Goal: Task Accomplishment & Management: Manage account settings

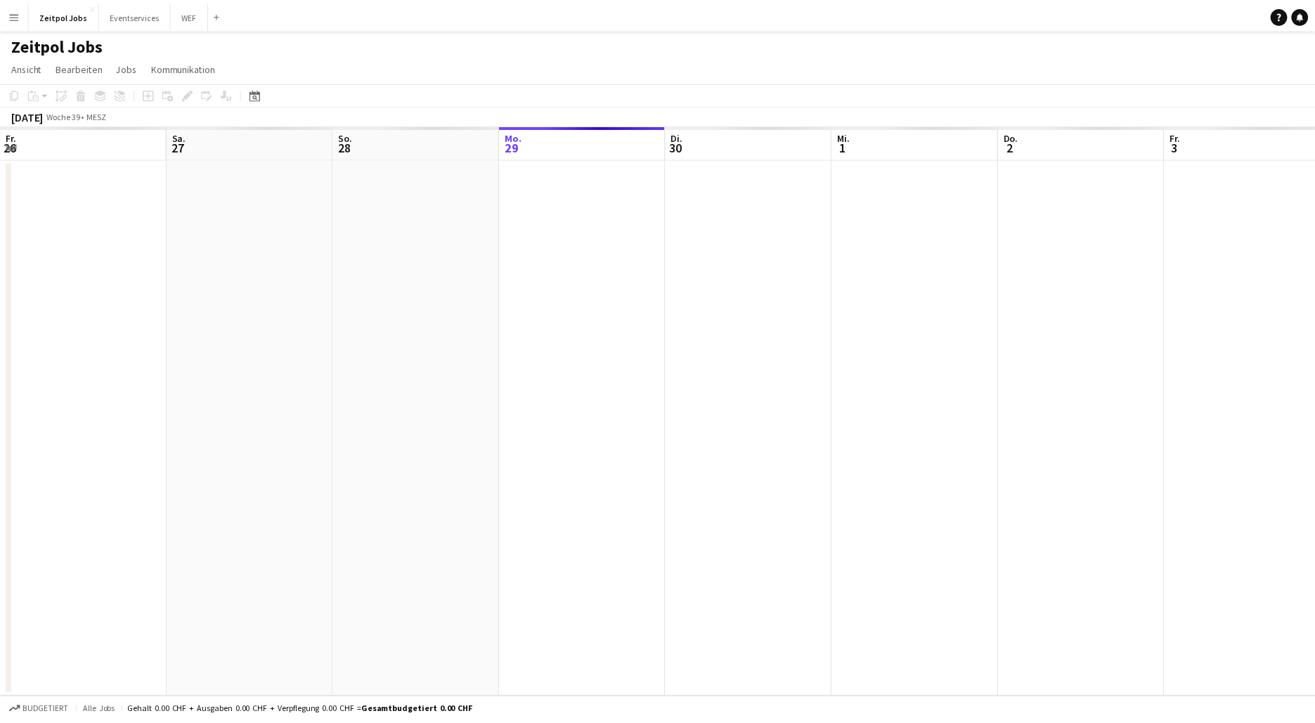
scroll to position [0, 336]
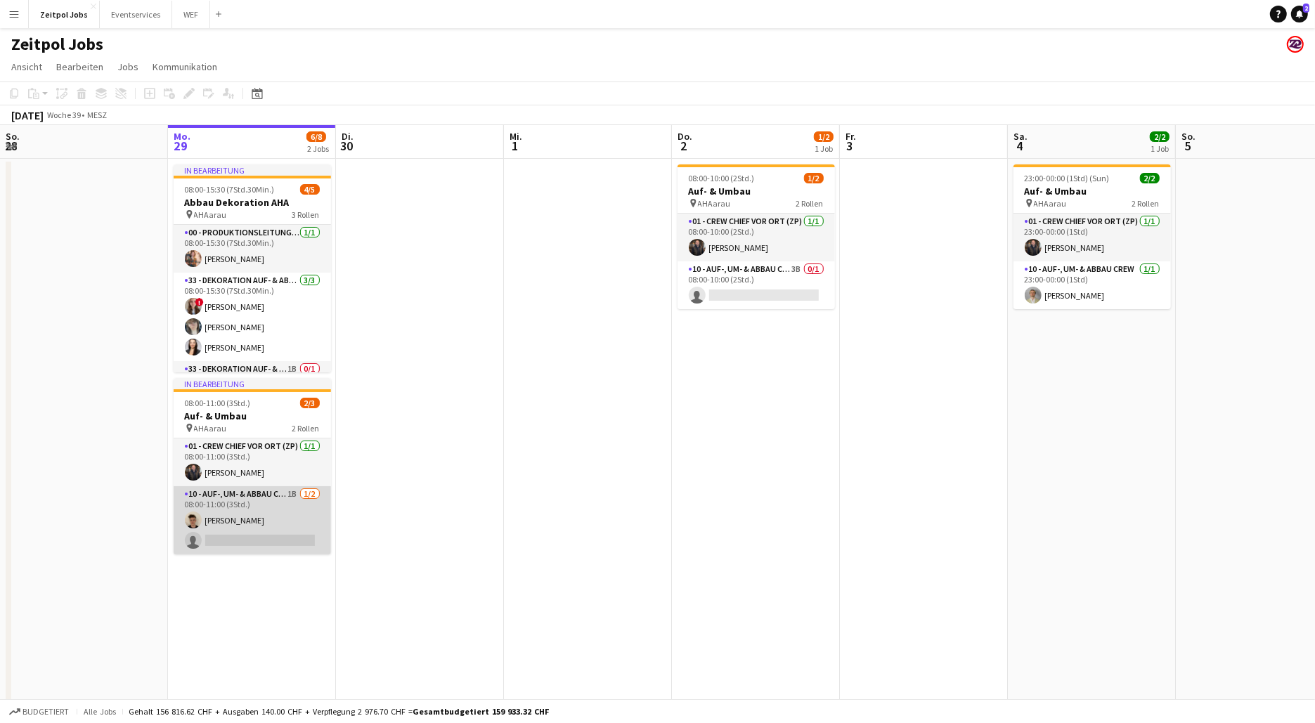
click at [246, 500] on app-card-role "10 - Auf-, Um- & Abbau Crew 1B [DATE] 08:00-11:00 (3Std.) [PERSON_NAME] single-…" at bounding box center [252, 520] width 157 height 68
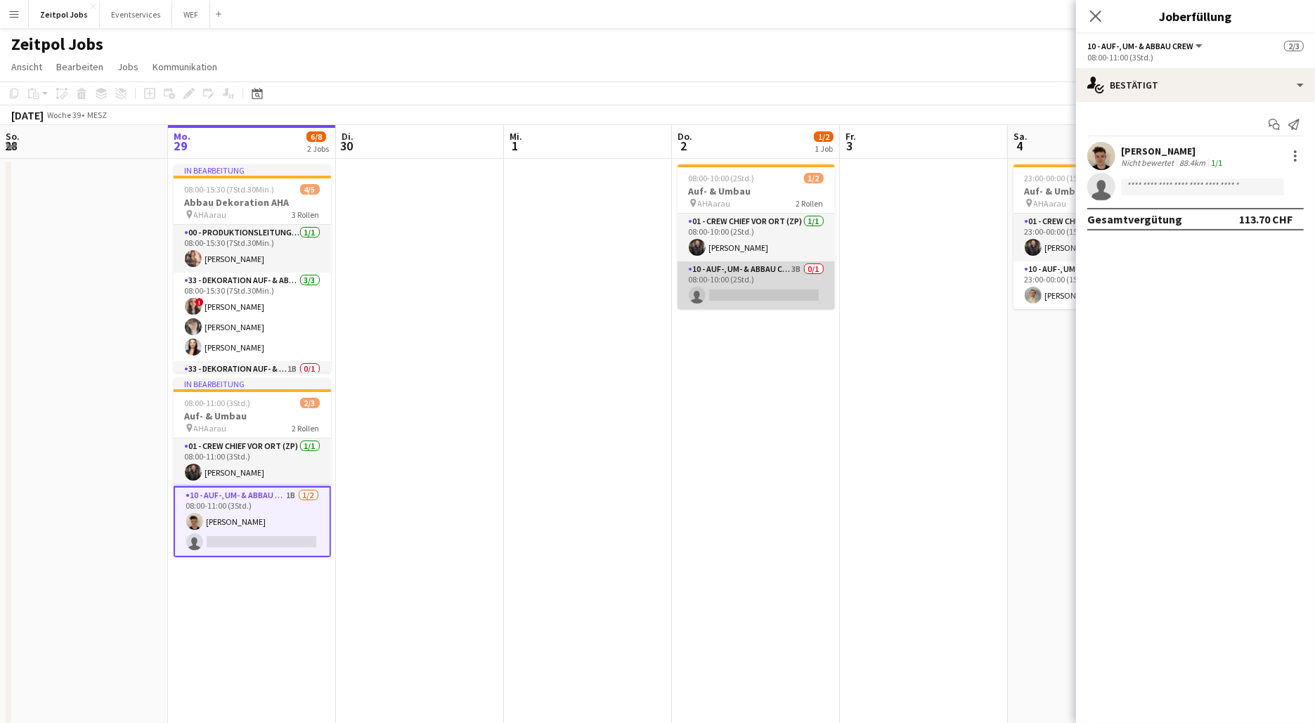
click at [753, 275] on app-card-role "10 - Auf-, Um- & Abbau Crew 3B 0/1 08:00-10:00 (2Std.) single-neutral-actions" at bounding box center [756, 285] width 157 height 48
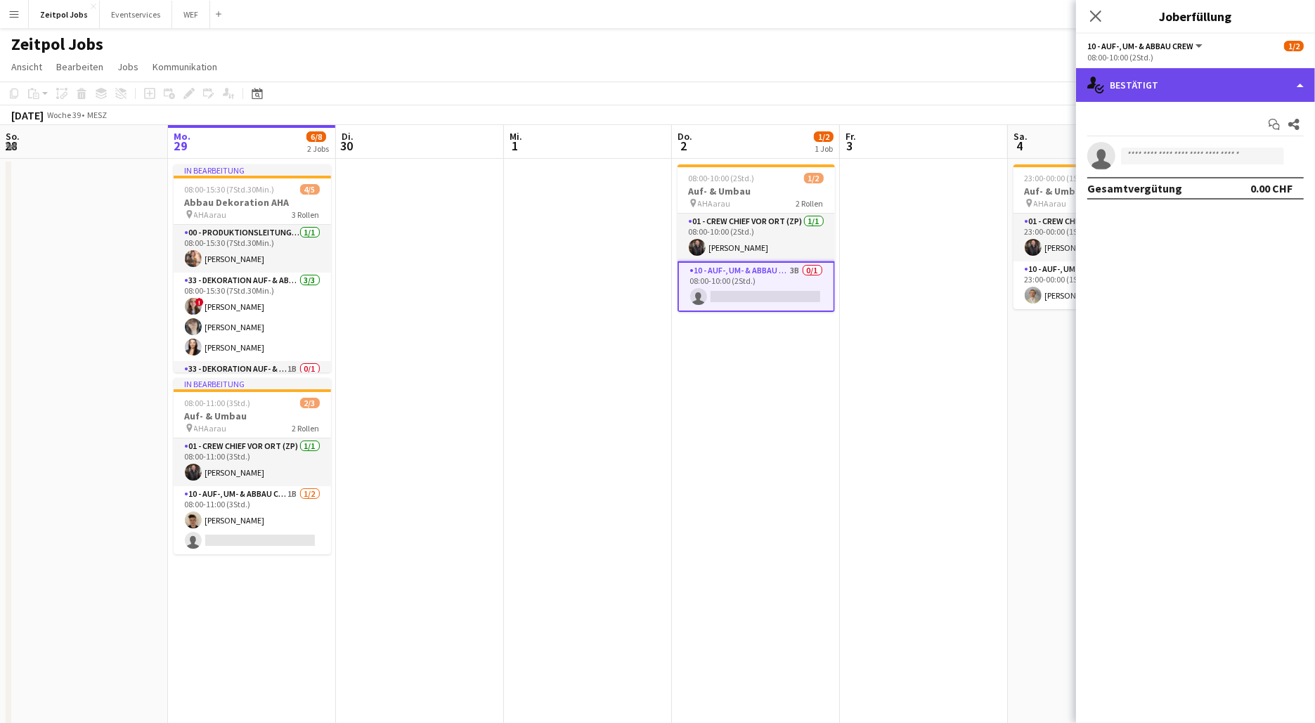
click at [1204, 86] on div "single-neutral-actions-check-2 Bestätigt" at bounding box center [1195, 85] width 239 height 34
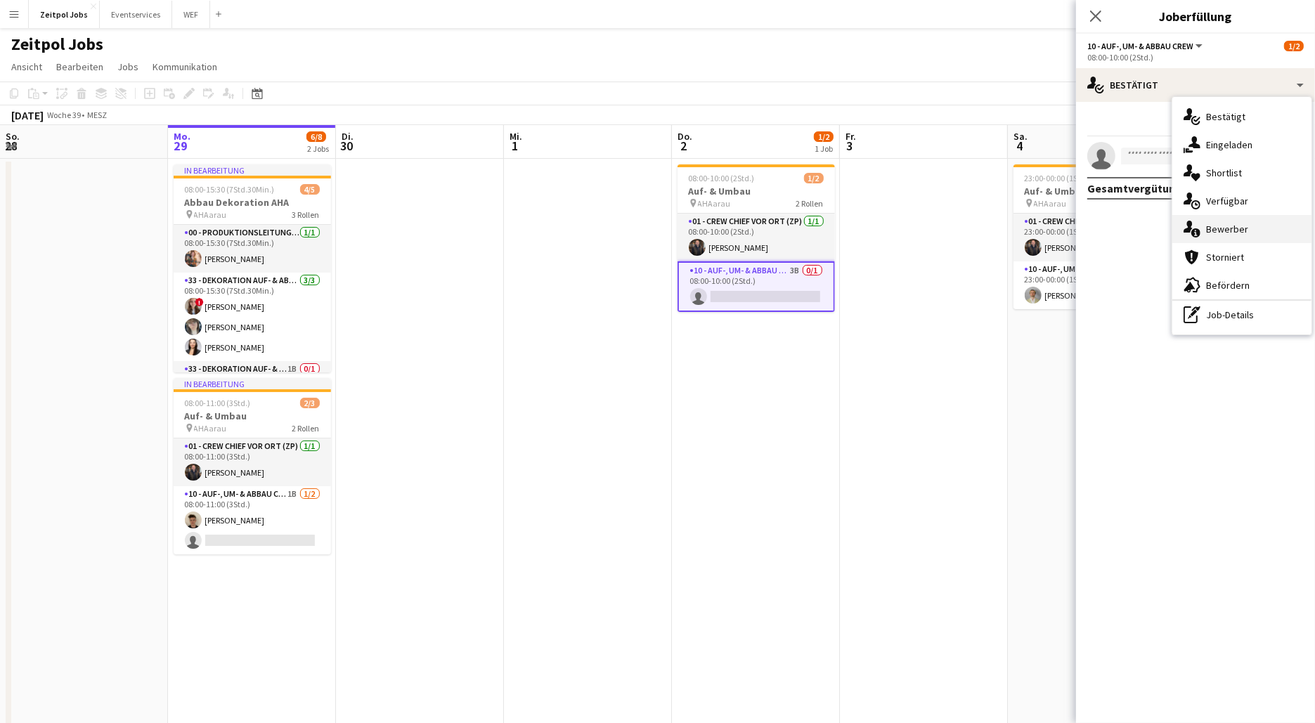
click at [1236, 235] on div "single-neutral-actions-information Bewerber" at bounding box center [1241, 229] width 139 height 28
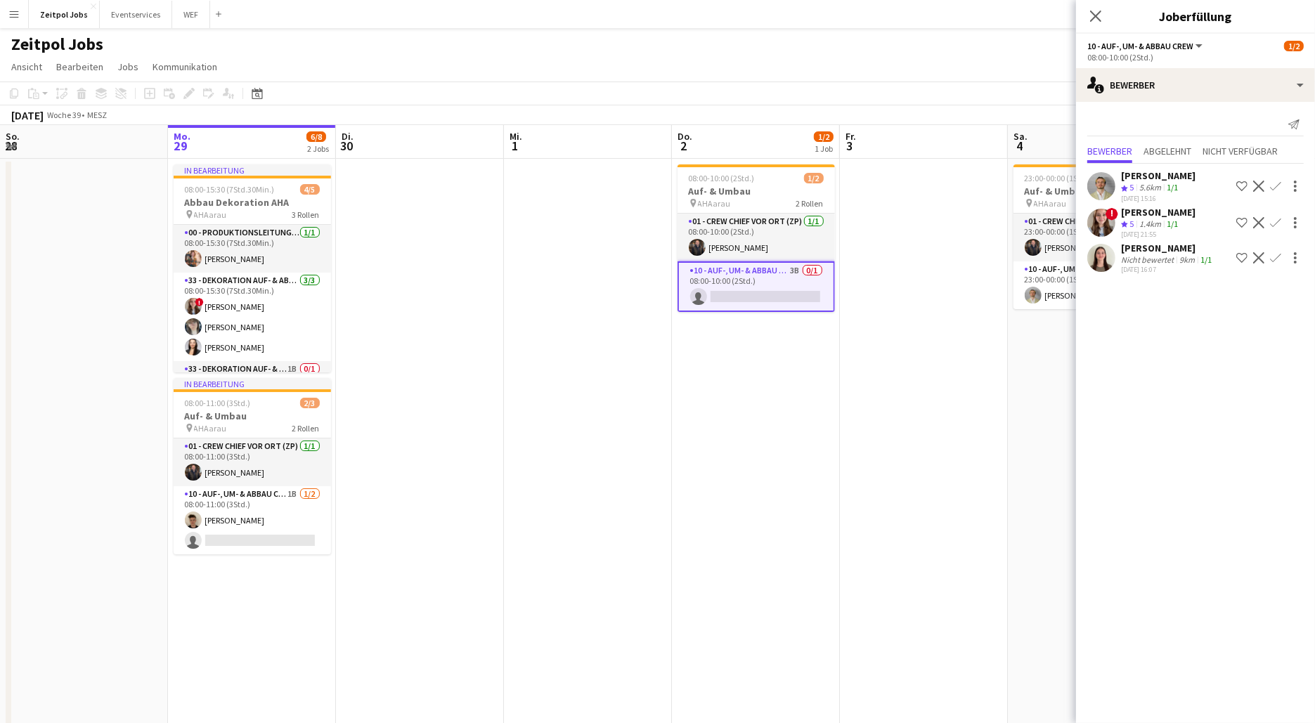
click at [1279, 183] on app-icon "Bestätigen" at bounding box center [1275, 186] width 11 height 11
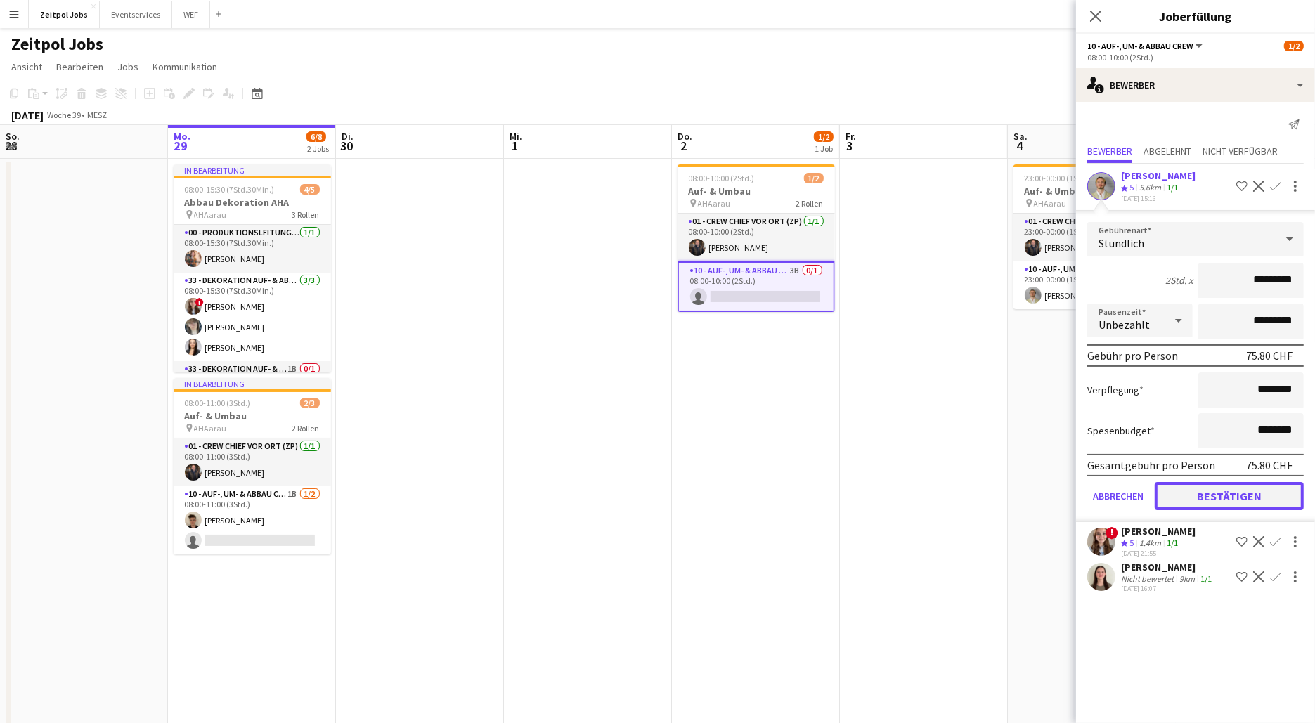
click at [1231, 498] on button "Bestätigen" at bounding box center [1229, 496] width 149 height 28
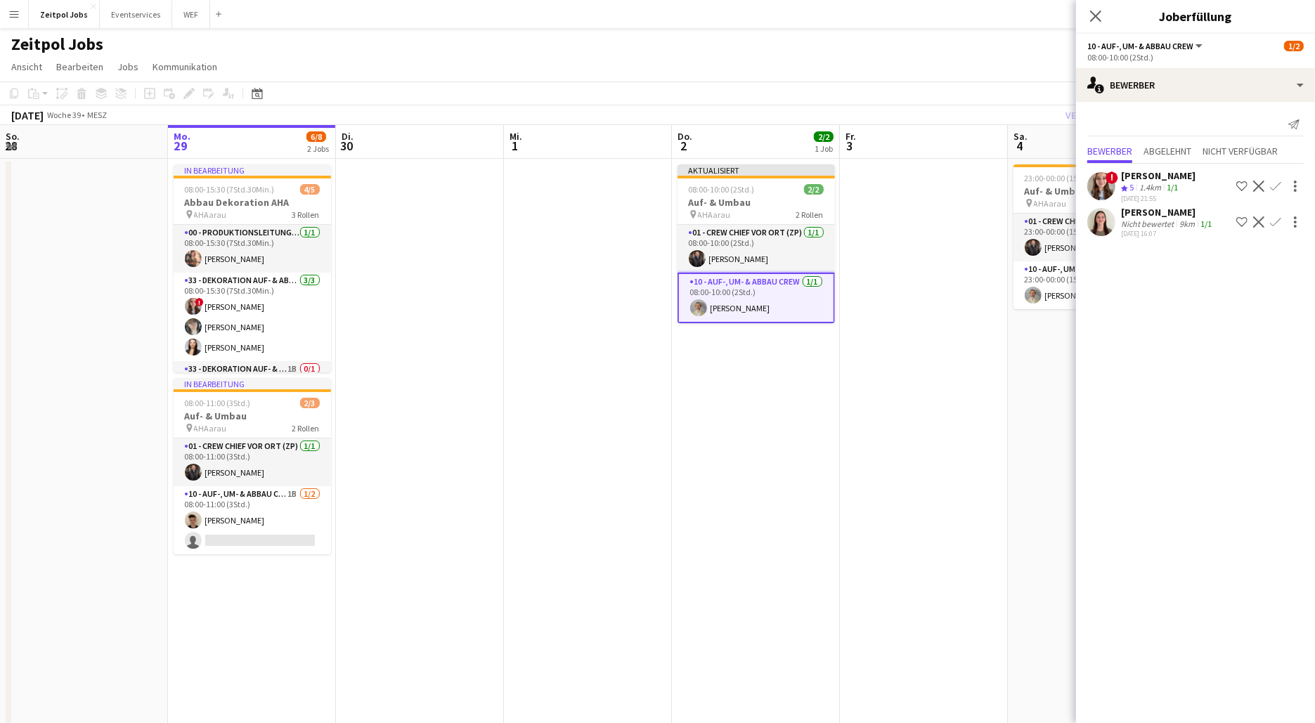
drag, startPoint x: 1095, startPoint y: 11, endPoint x: 1083, endPoint y: 49, distance: 39.8
click at [1095, 11] on icon "Pop-in schließen" at bounding box center [1095, 16] width 11 height 11
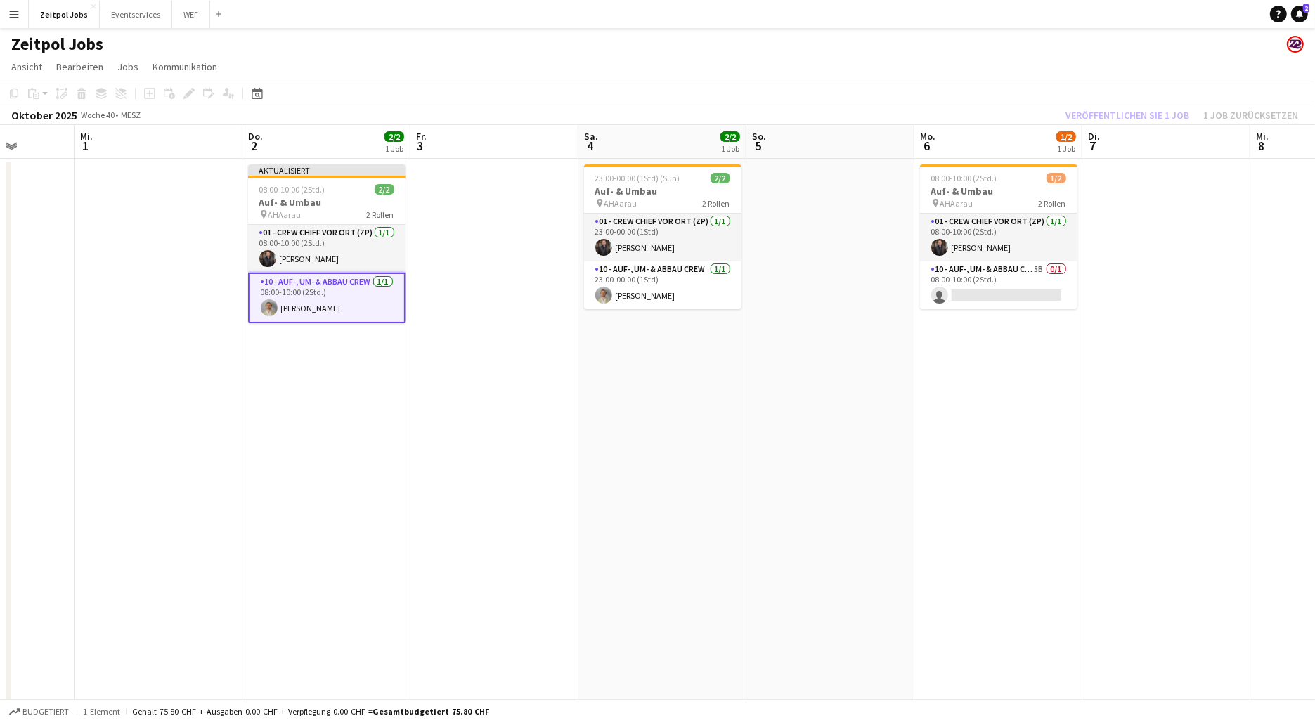
scroll to position [0, 431]
drag, startPoint x: 1142, startPoint y: 441, endPoint x: 712, endPoint y: 432, distance: 430.3
click at [712, 432] on app-calendar-viewport "So. 28 Mo. 29 6/8 2 Jobs Di. 30 Mi. 1 Do. 2 2/2 1 Job Fr. 3 Sa. 4 2/2 1 Job So.…" at bounding box center [657, 434] width 1315 height 619
drag, startPoint x: 1000, startPoint y: 162, endPoint x: 997, endPoint y: 169, distance: 7.6
click at [1000, 162] on app-date-cell "08:00-10:00 (2Std.) 1/2 Auf- & Umbau pin AHAarau 2 Rollen 01 - Crew Chief vor O…" at bounding box center [997, 452] width 168 height 586
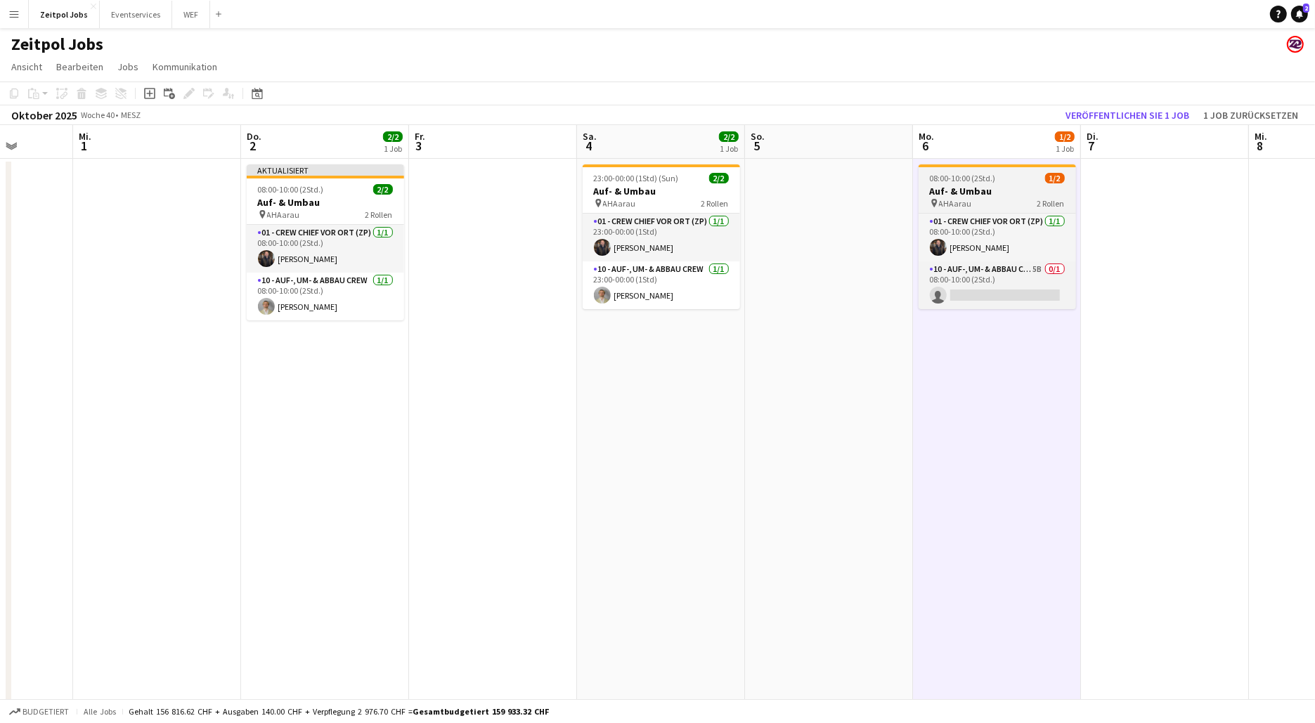
click at [995, 183] on div "08:00-10:00 (2Std.) 1/2" at bounding box center [997, 178] width 157 height 11
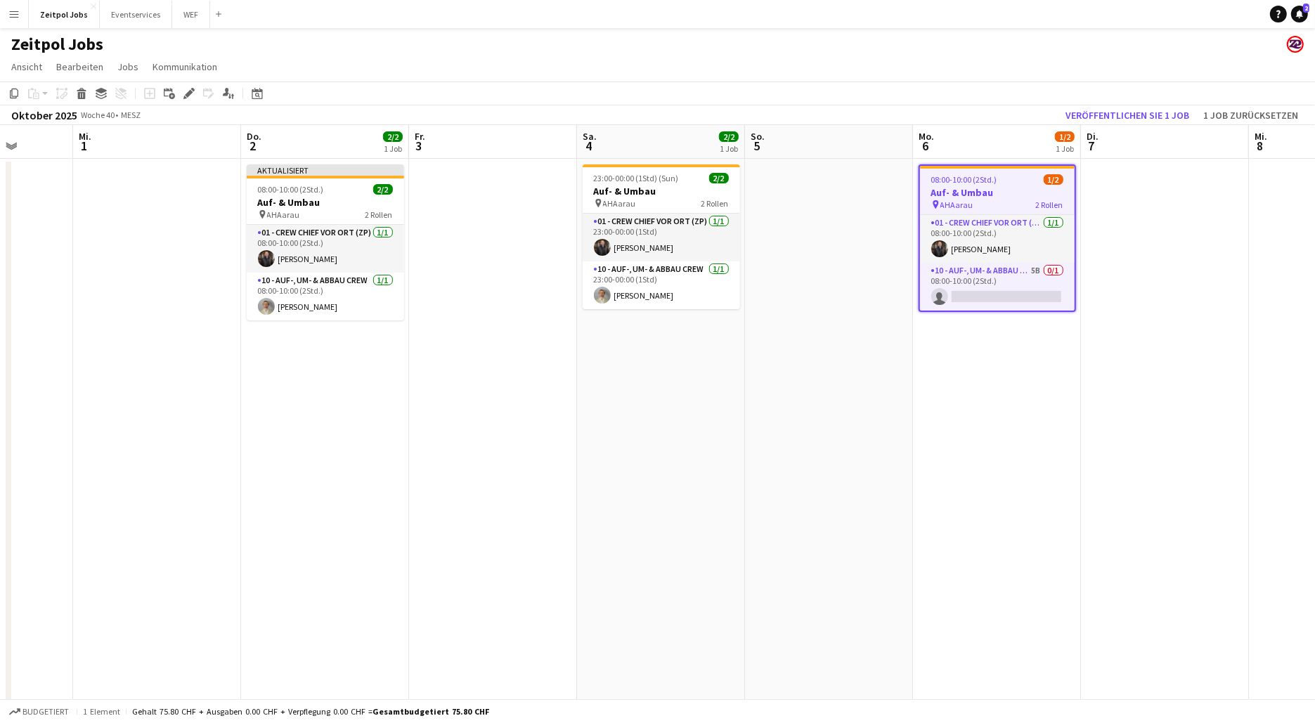
click at [1018, 179] on div "08:00-10:00 (2Std.) 1/2" at bounding box center [997, 179] width 155 height 11
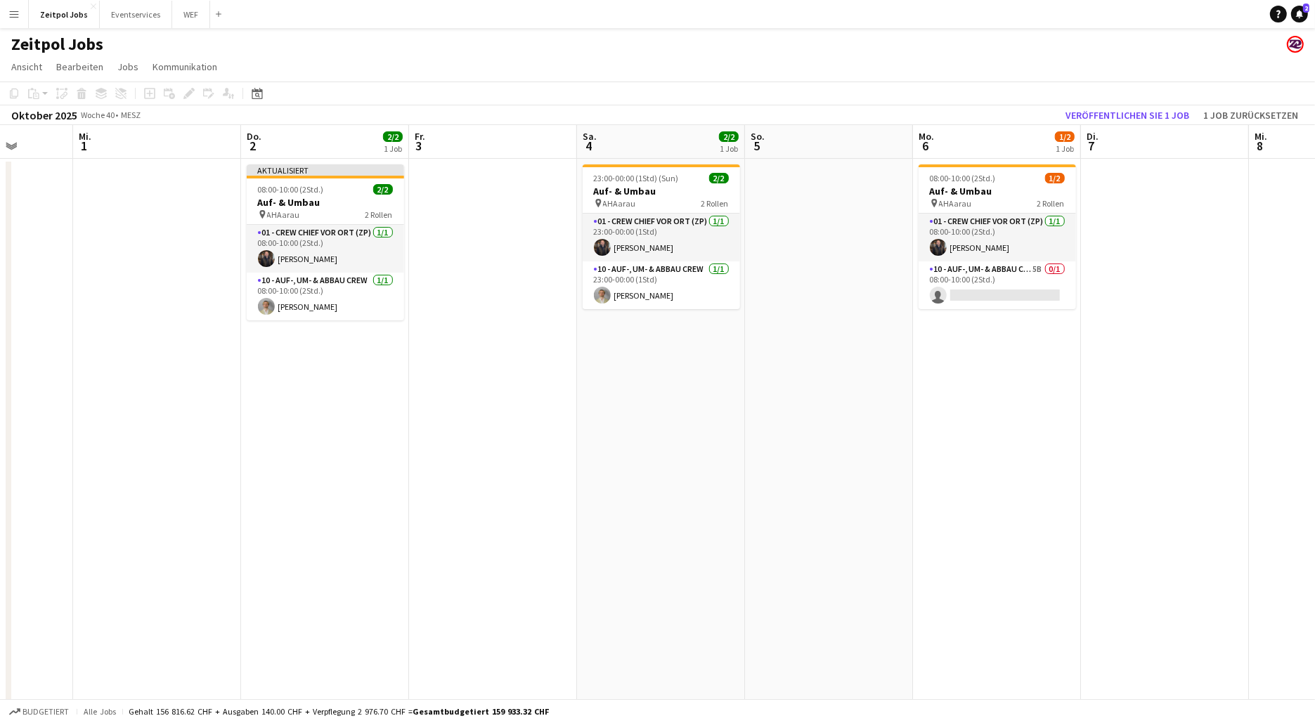
scroll to position [0, 436]
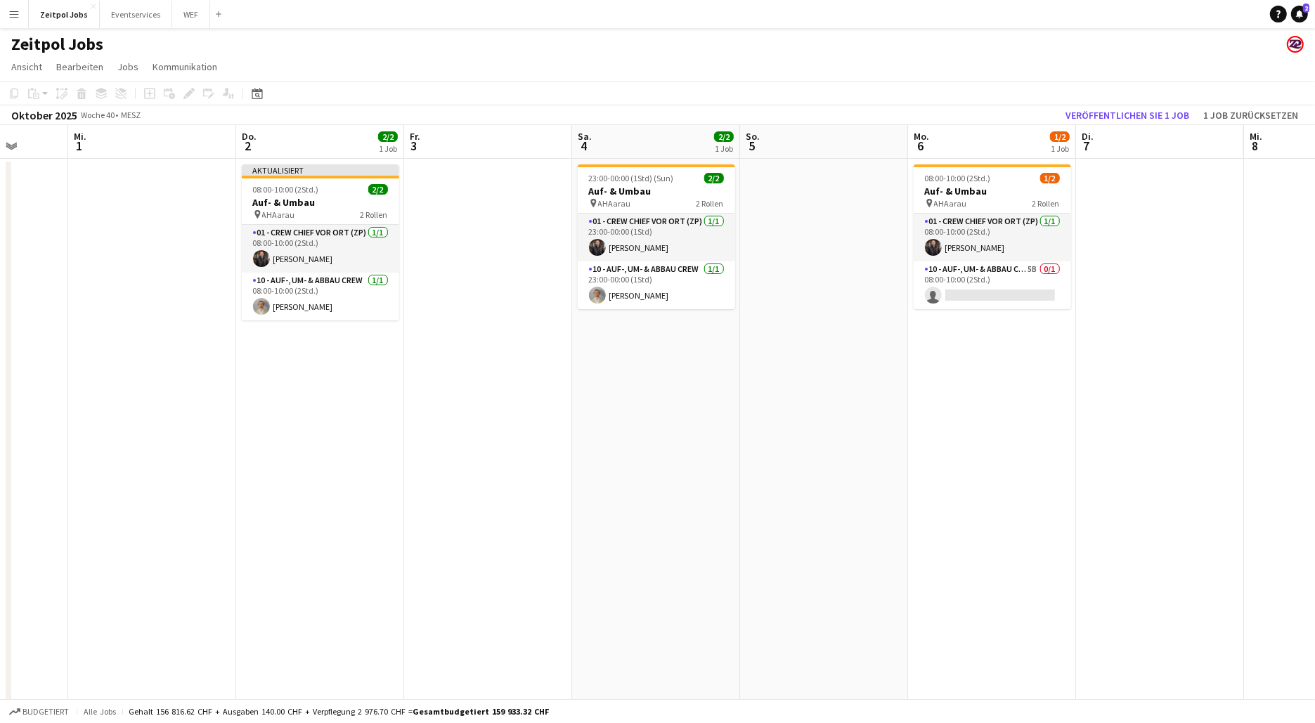
click at [994, 273] on app-calendar-viewport "So. 28 Mo. 29 6/8 2 Jobs Di. 30 Mi. 1 Do. 2 2/2 1 Job Fr. 3 Sa. 4 2/2 1 Job So.…" at bounding box center [657, 434] width 1315 height 619
click at [998, 276] on app-card-role "10 - Auf-, Um- & Abbau Crew 5B 0/1 08:00-10:00 (2Std.) single-neutral-actions" at bounding box center [992, 285] width 157 height 48
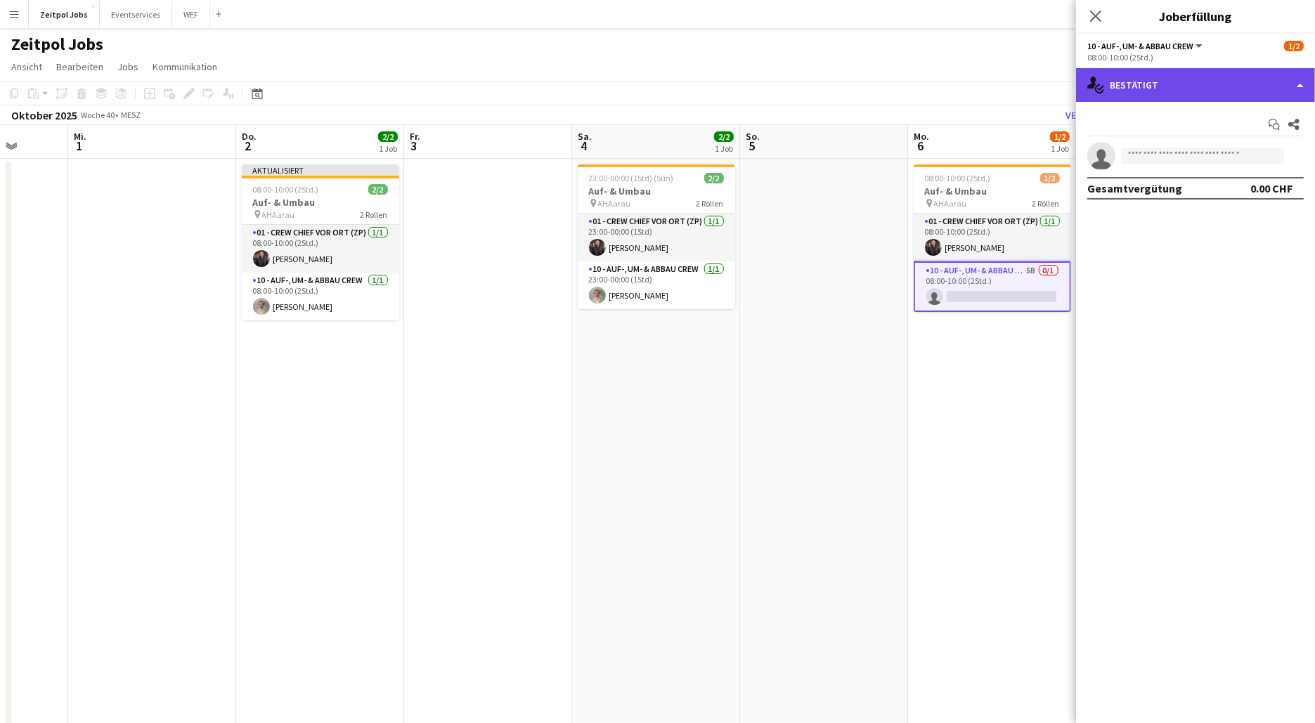
click at [1249, 87] on div "single-neutral-actions-check-2 Bestätigt" at bounding box center [1195, 85] width 239 height 34
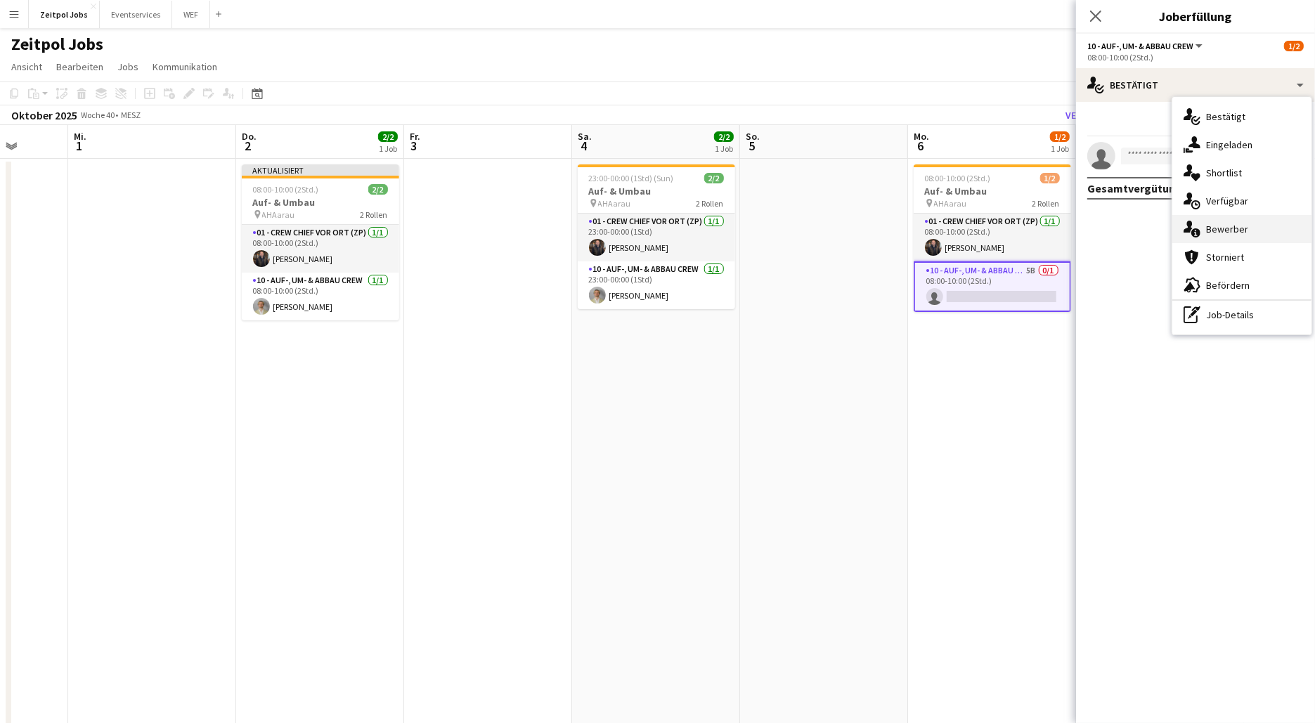
click at [1246, 240] on div "single-neutral-actions-information Bewerber" at bounding box center [1241, 229] width 139 height 28
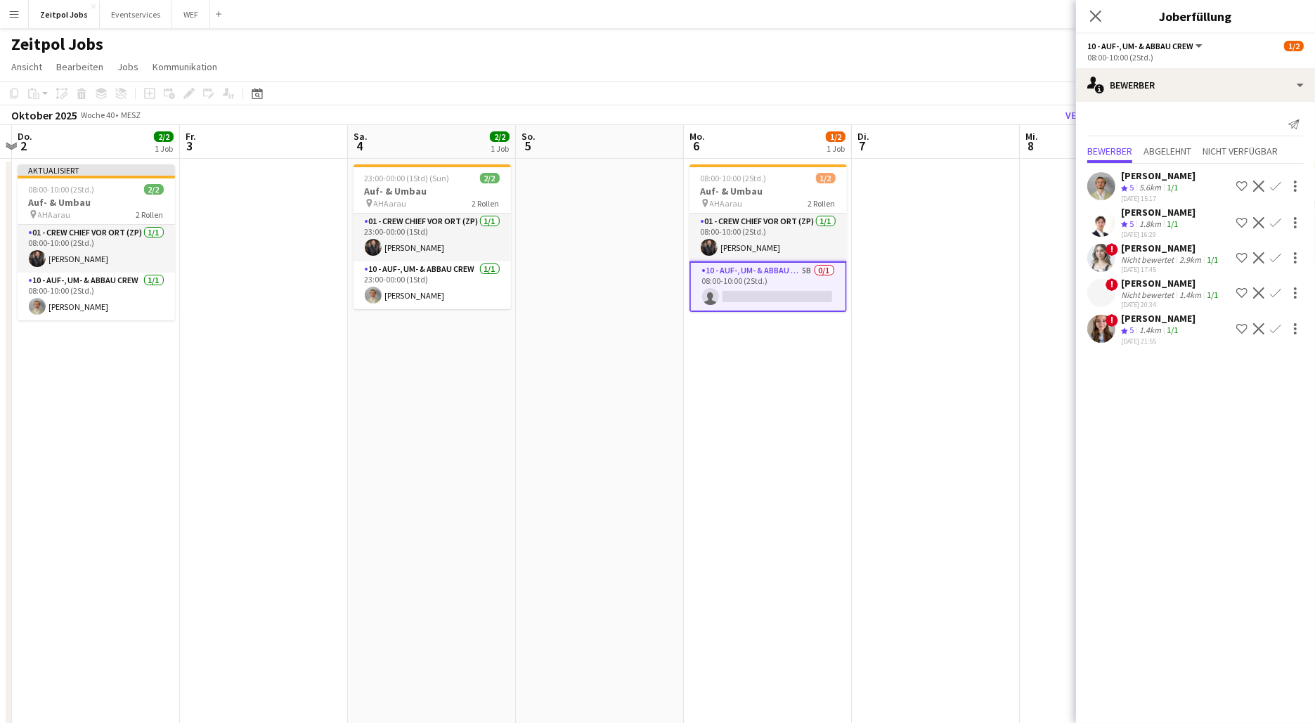
scroll to position [0, 514]
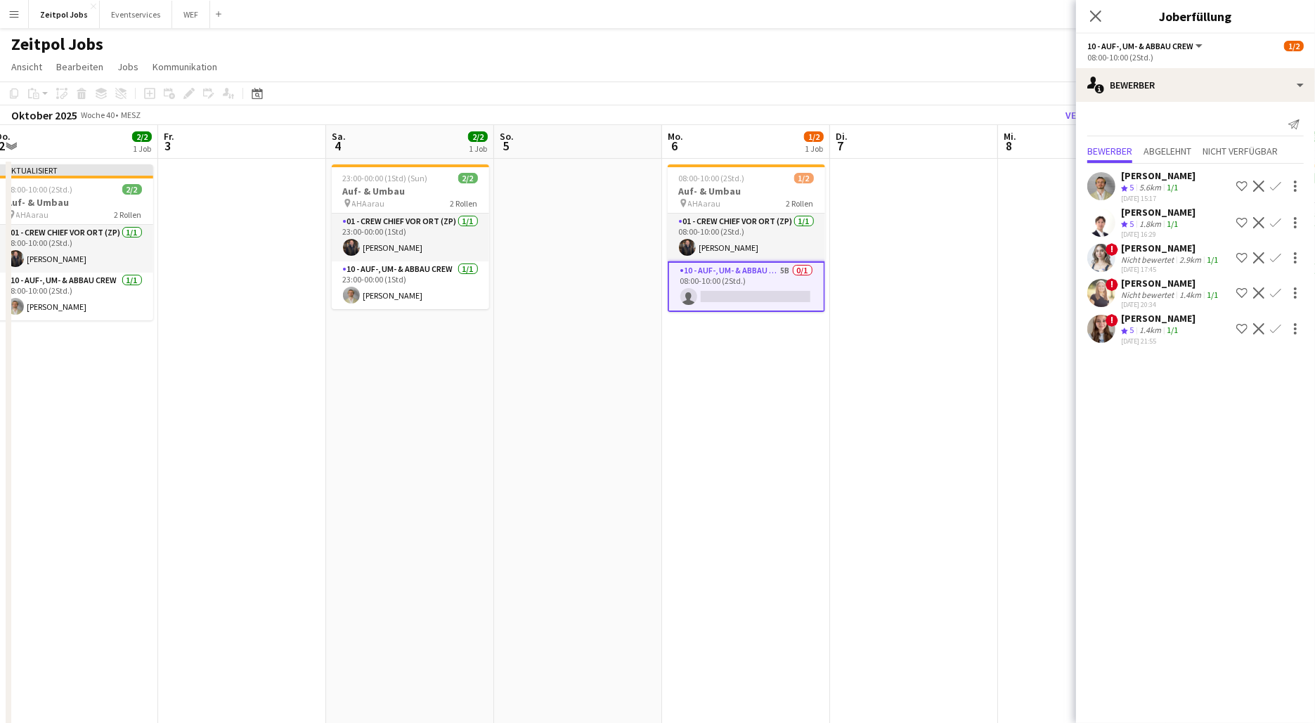
drag, startPoint x: 947, startPoint y: 406, endPoint x: 701, endPoint y: 403, distance: 246.0
click at [701, 403] on app-calendar-viewport "Mo. 29 6/8 2 Jobs Di. 30 Mi. 1 Do. 2 2/2 1 Job Fr. 3 Sa. 4 2/2 1 Job So. 5 Mo. …" at bounding box center [657, 434] width 1315 height 619
click at [1280, 257] on app-icon "Bestätigen" at bounding box center [1275, 257] width 11 height 11
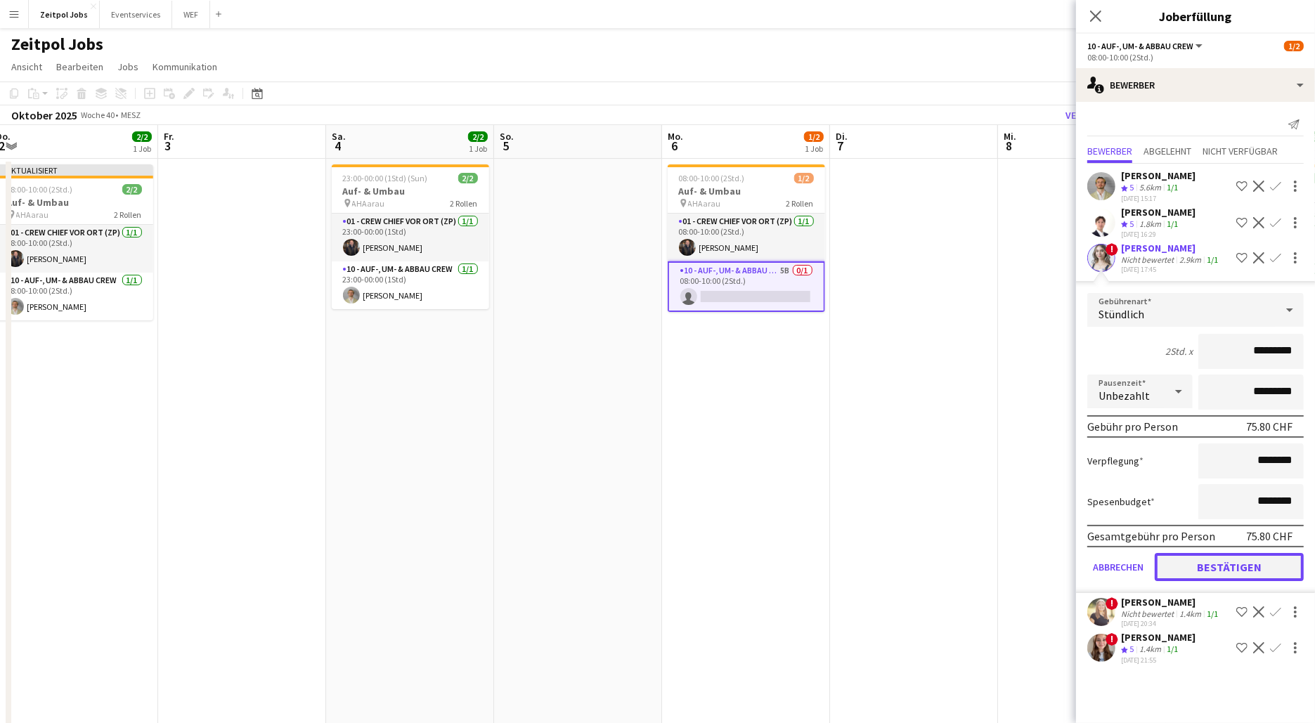
click at [1245, 568] on button "Bestätigen" at bounding box center [1229, 567] width 149 height 28
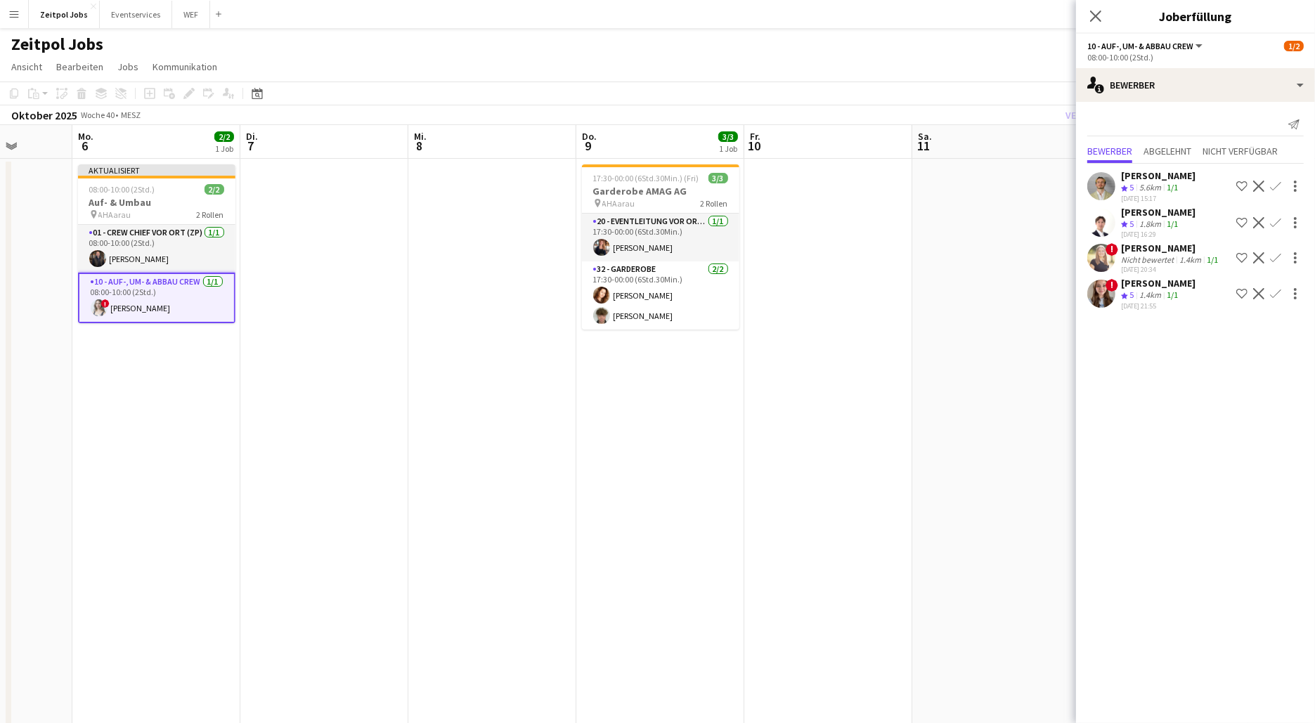
drag, startPoint x: 976, startPoint y: 405, endPoint x: 387, endPoint y: 395, distance: 589.8
click at [387, 395] on app-calendar-viewport "Fr. 3 Sa. 4 2/2 1 Job So. 5 Mo. 6 2/2 1 Job Di. 7 Mi. 8 Do. 9 3/3 1 Job Fr. 10 …" at bounding box center [657, 434] width 1315 height 619
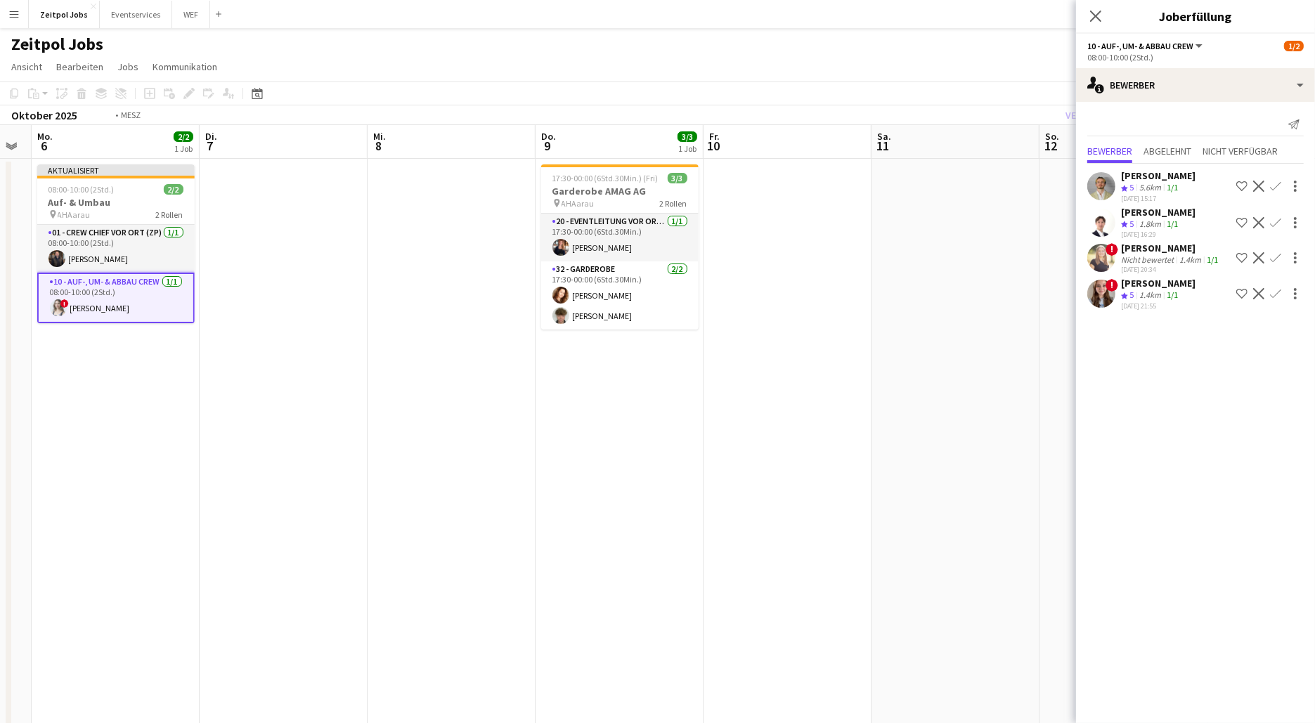
drag, startPoint x: 705, startPoint y: 393, endPoint x: 167, endPoint y: 416, distance: 538.2
click at [162, 416] on app-calendar-viewport "Fr. 3 Sa. 4 2/2 1 Job So. 5 Mo. 6 2/2 1 Job Di. 7 Mi. 8 Do. 9 3/3 1 Job Fr. 10 …" at bounding box center [657, 434] width 1315 height 619
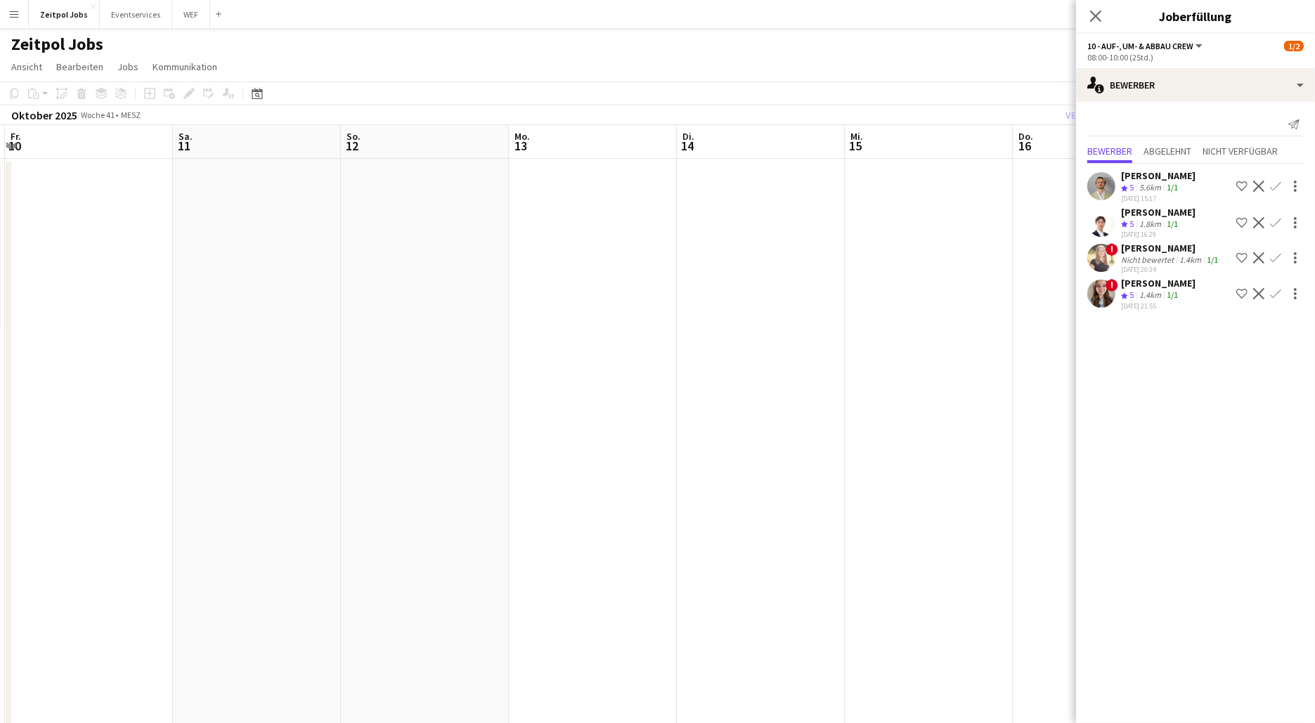
drag, startPoint x: 629, startPoint y: 425, endPoint x: 855, endPoint y: 399, distance: 227.8
click at [790, 396] on app-calendar-viewport "Mi. 8 Do. 9 3/3 1 Job Fr. 10 Sa. 11 So. 12 Mo. 13 Di. 14 Mi. 15 Do. 16 Fr. 17 S…" at bounding box center [657, 434] width 1315 height 619
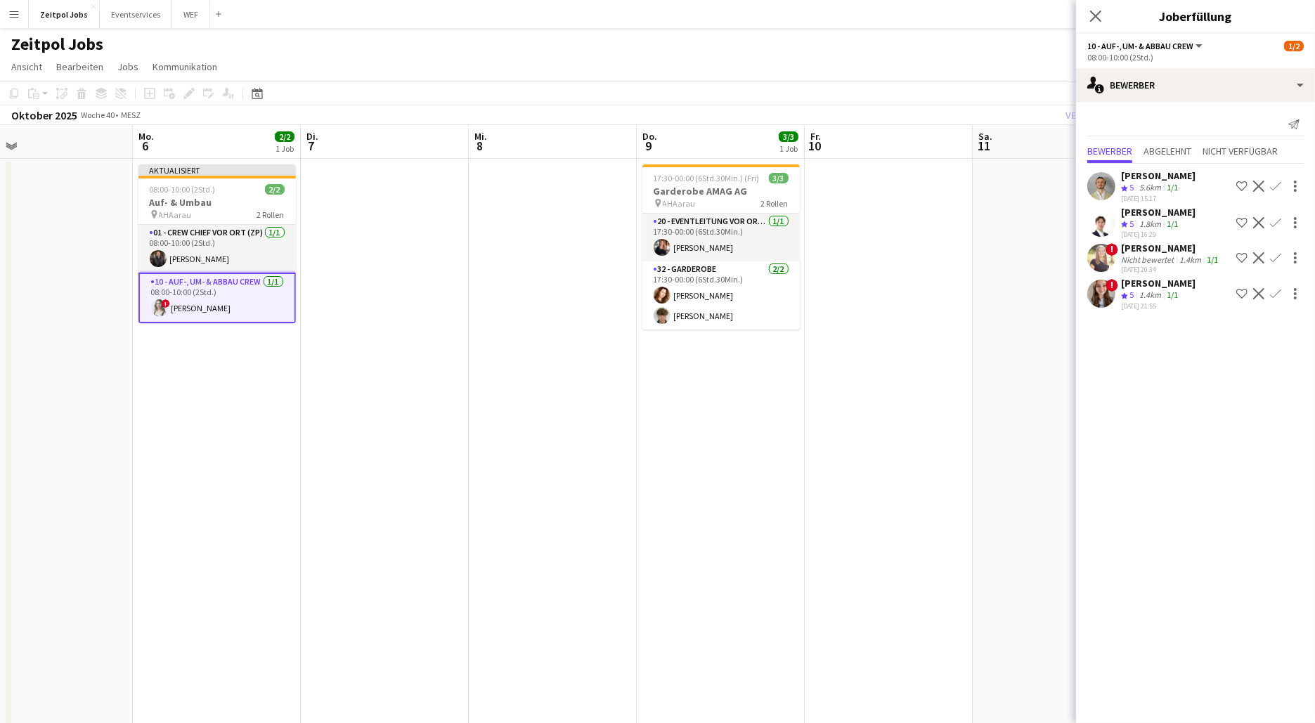
drag, startPoint x: 775, startPoint y: 430, endPoint x: 1085, endPoint y: 446, distance: 311.1
click at [1002, 430] on app-calendar-viewport "Fr. 3 Sa. 4 2/2 1 Job So. 5 Mo. 6 2/2 1 Job Di. 7 Mi. 8 Do. 9 3/3 1 Job Fr. 10 …" at bounding box center [657, 434] width 1315 height 619
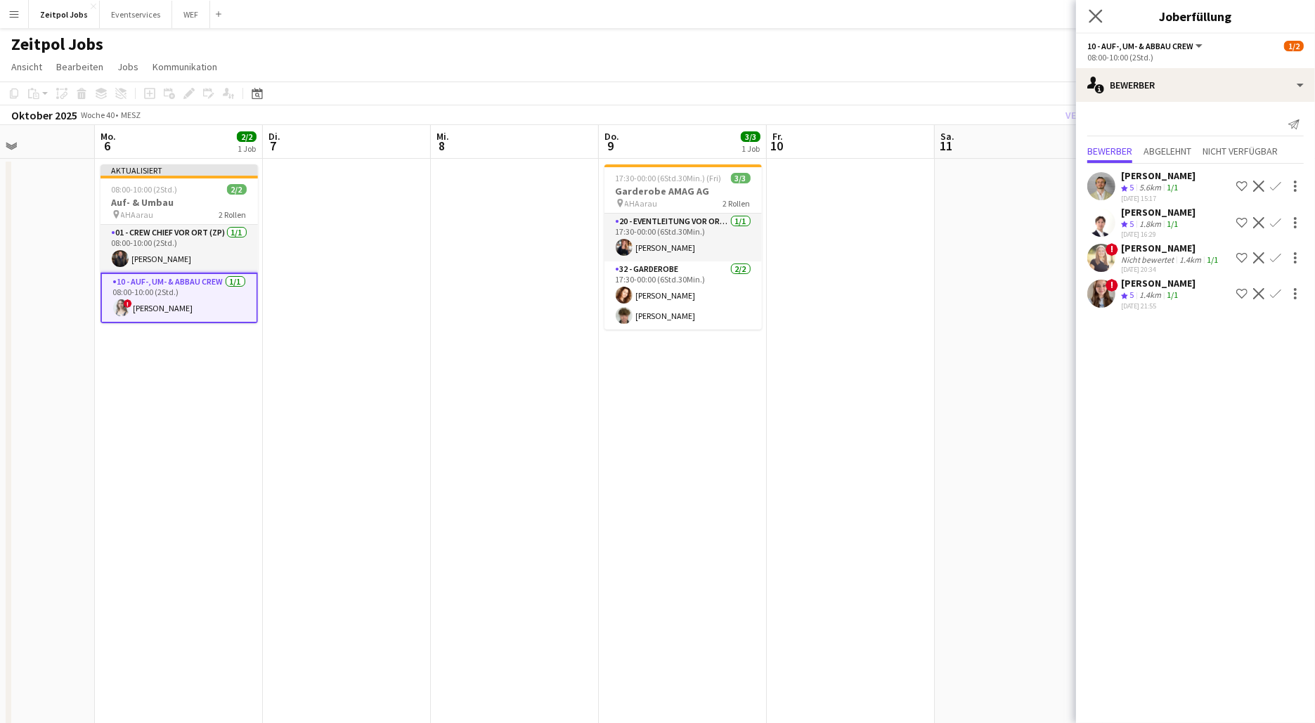
click at [1104, 14] on app-icon "Pop-in schließen" at bounding box center [1096, 16] width 20 height 20
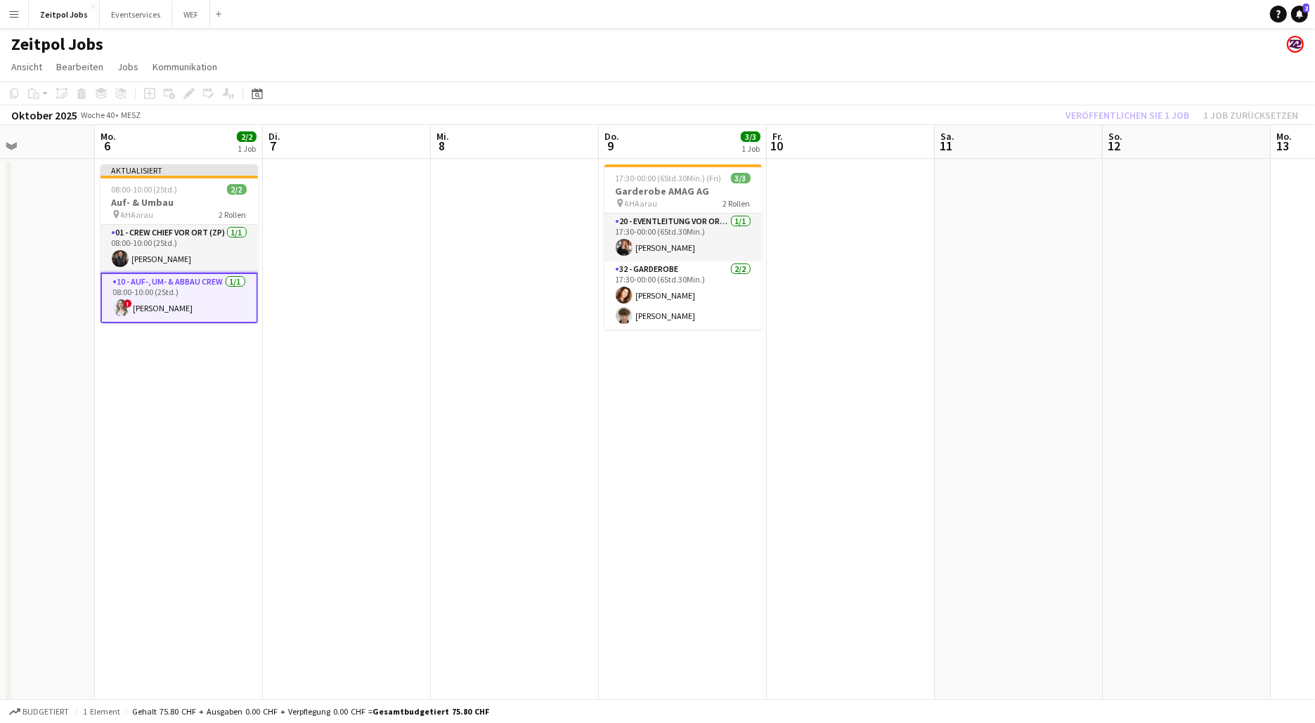
click at [1150, 193] on app-date-cell at bounding box center [1187, 452] width 168 height 586
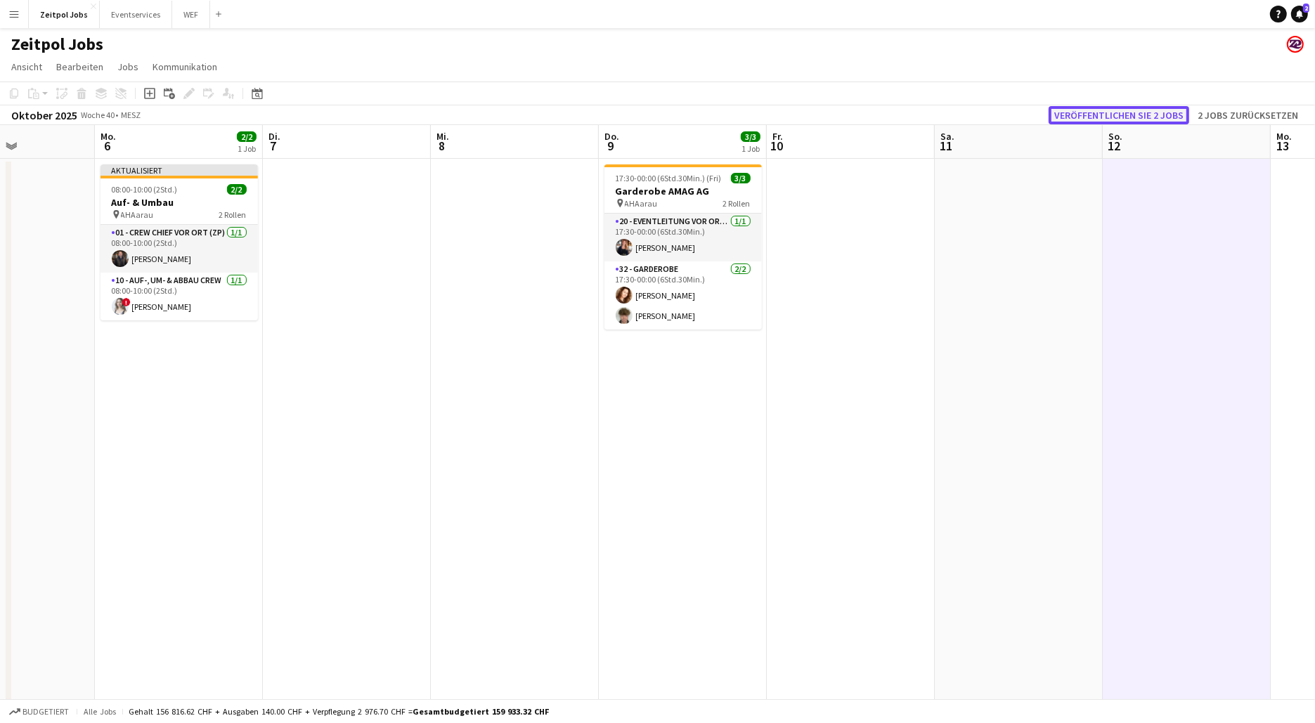
click at [1155, 115] on button "Veröffentlichen Sie 2 Jobs" at bounding box center [1119, 115] width 141 height 18
